Goal: Task Accomplishment & Management: Manage account settings

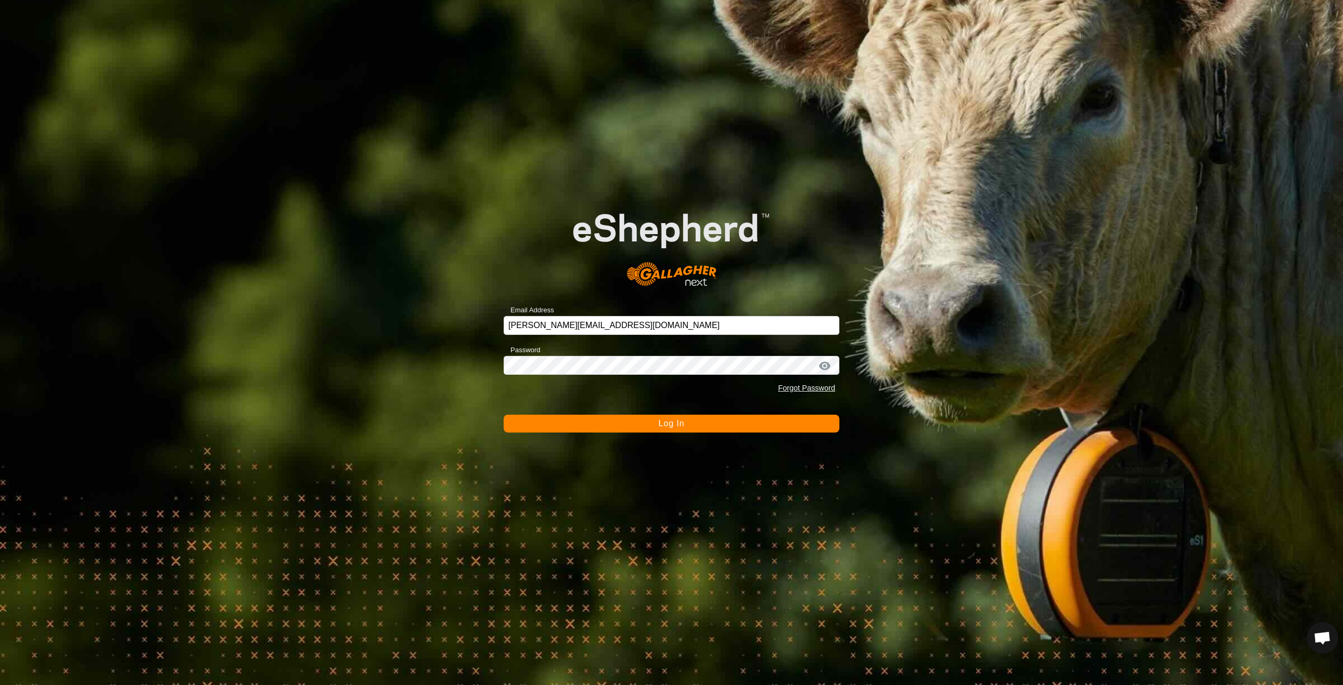
click at [679, 424] on span "Log In" at bounding box center [671, 423] width 26 height 9
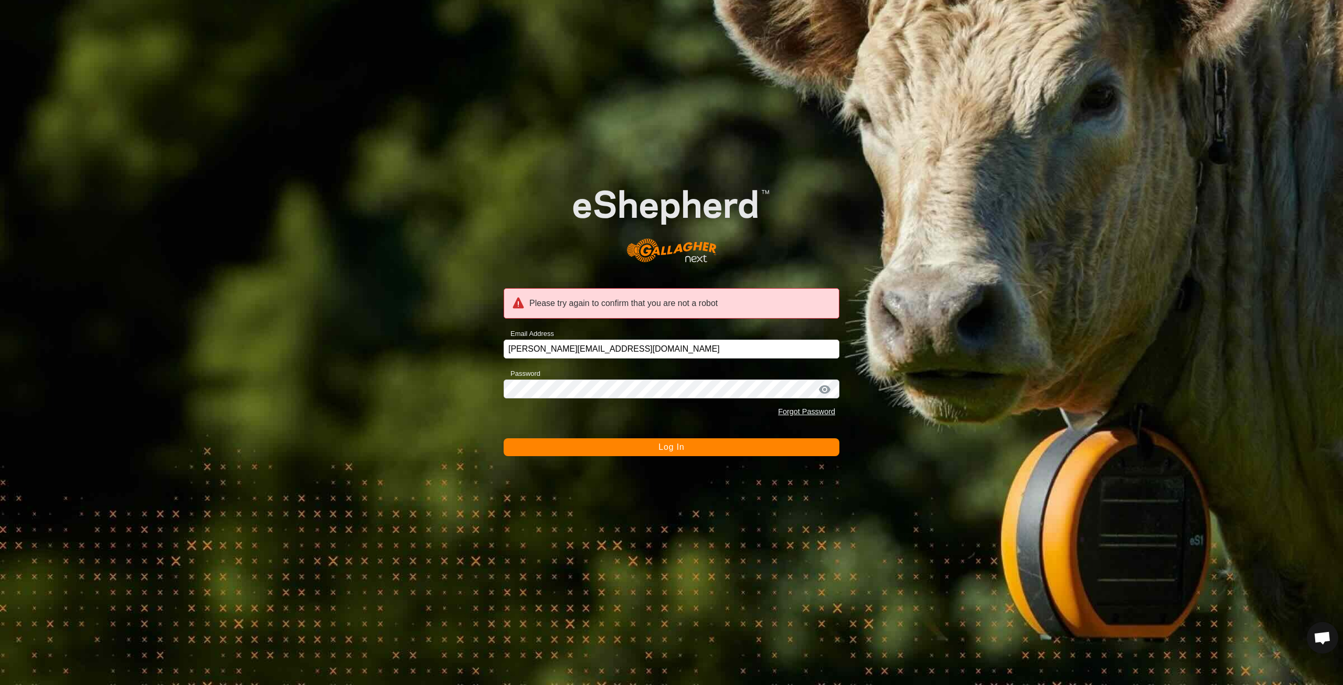
click at [687, 448] on button "Log In" at bounding box center [672, 447] width 336 height 18
click at [478, 390] on div "Wrong email or password, please try again. Email Address daniel@lffl.co.nz Pass…" at bounding box center [671, 342] width 1343 height 685
click at [672, 448] on span "Log In" at bounding box center [671, 446] width 26 height 9
click at [797, 411] on link "Forgot Password" at bounding box center [806, 411] width 57 height 8
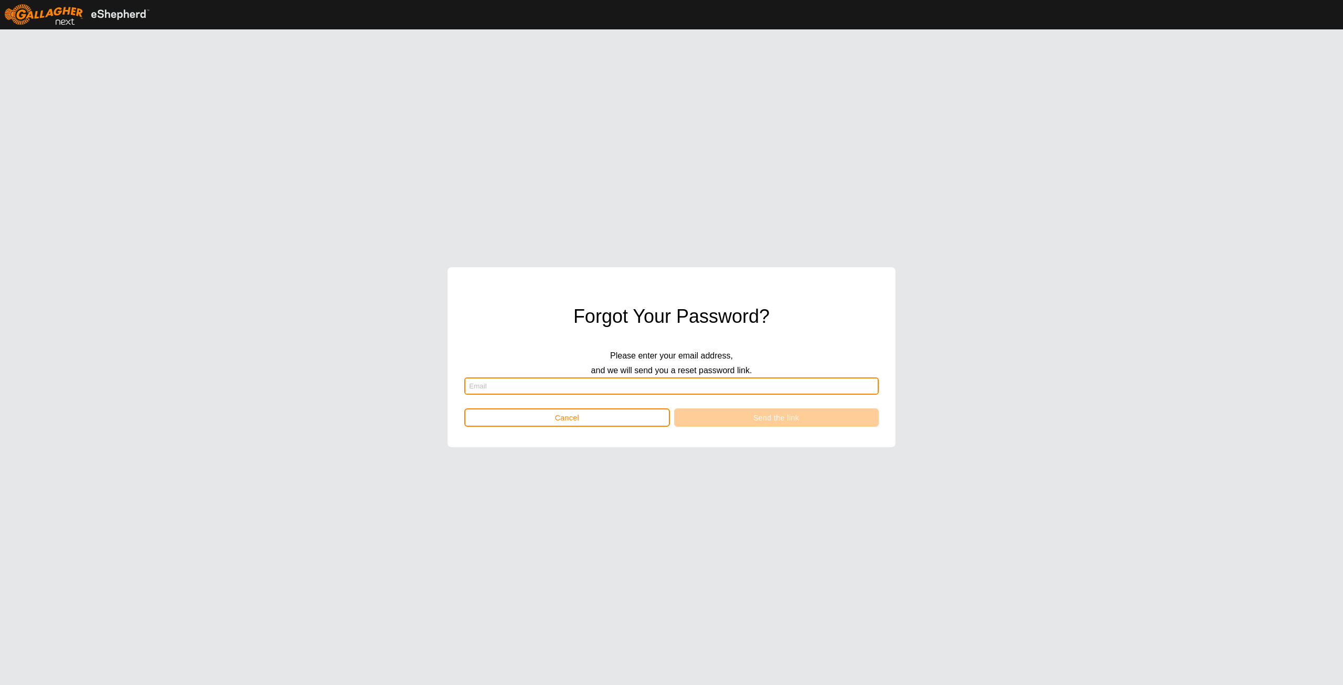
click at [523, 384] on input "text" at bounding box center [671, 385] width 414 height 17
type input "daniel@lffl.co.nz"
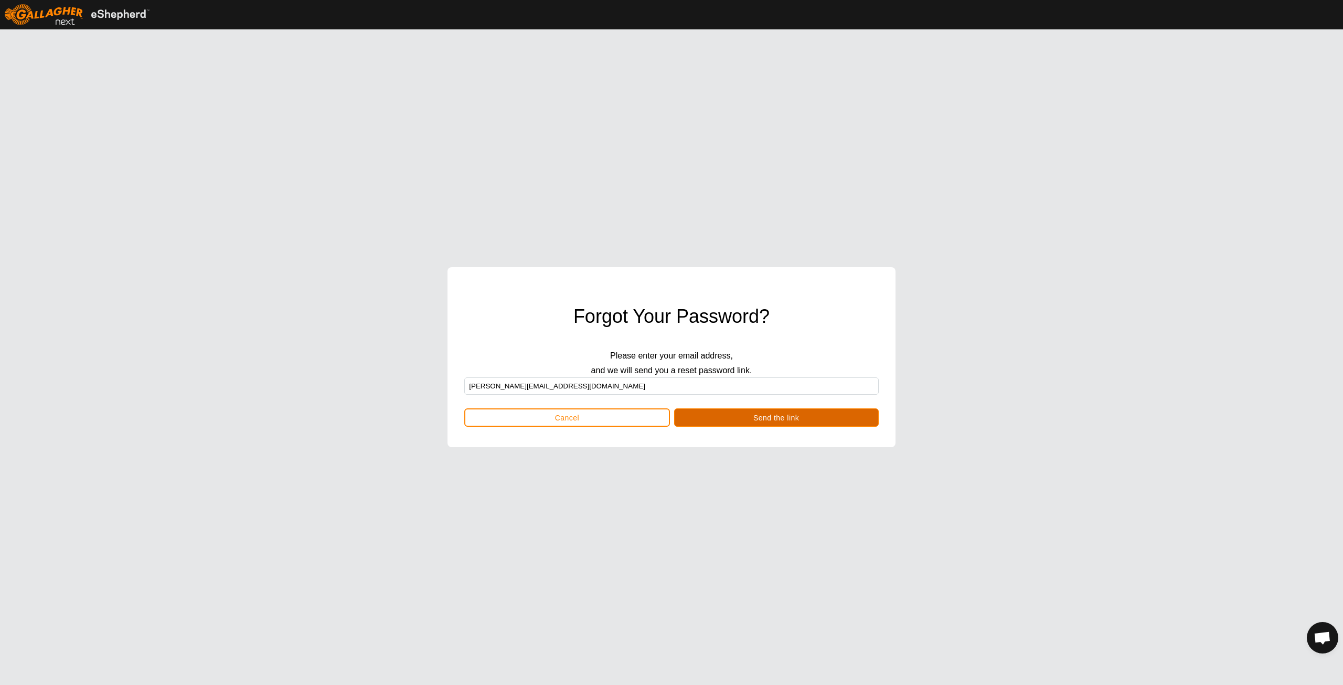
click at [744, 415] on button "Send the link" at bounding box center [776, 417] width 205 height 18
